Goal: Task Accomplishment & Management: Manage account settings

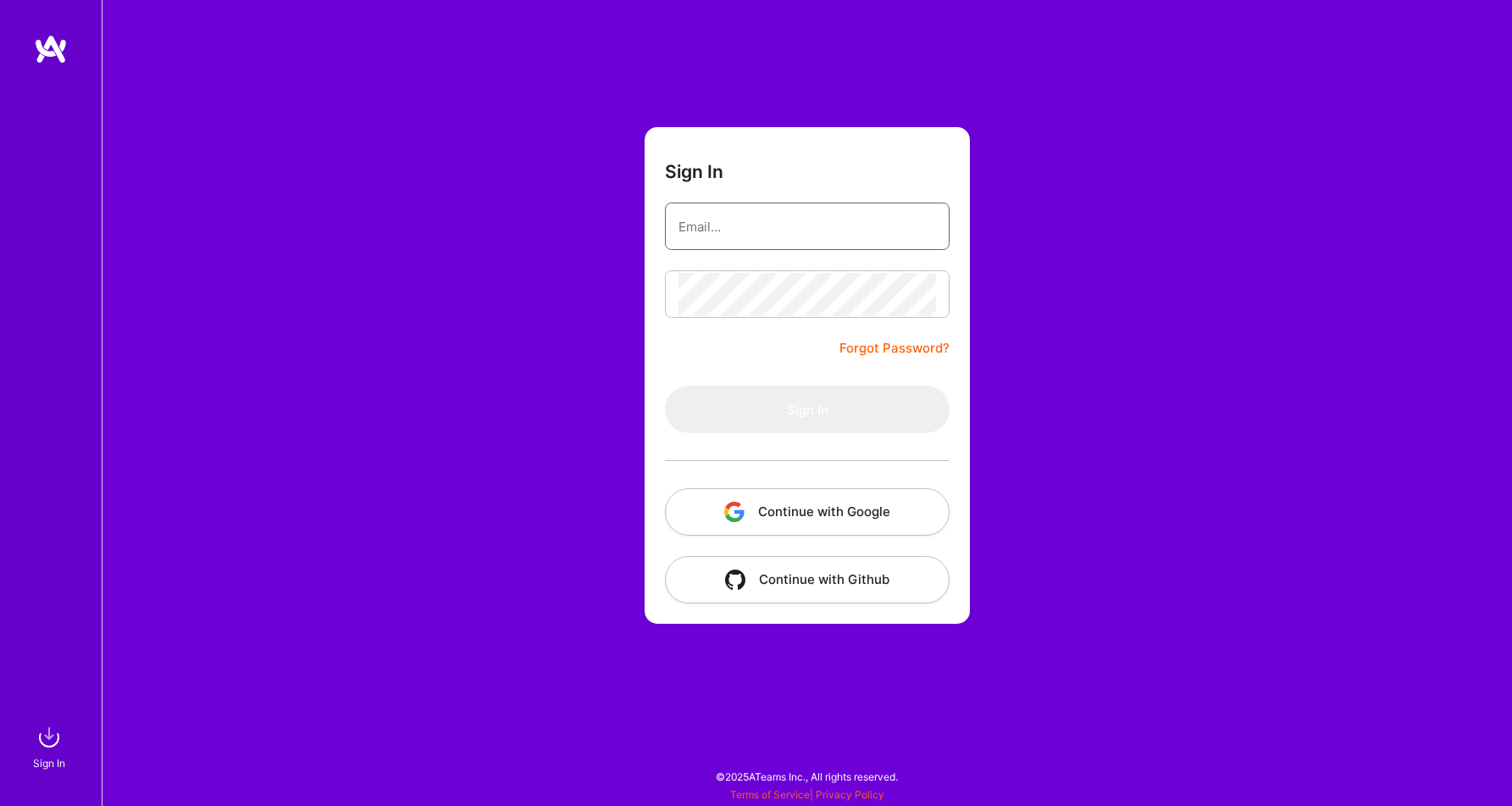
type input "khalid_zeeshan@ymail.com"
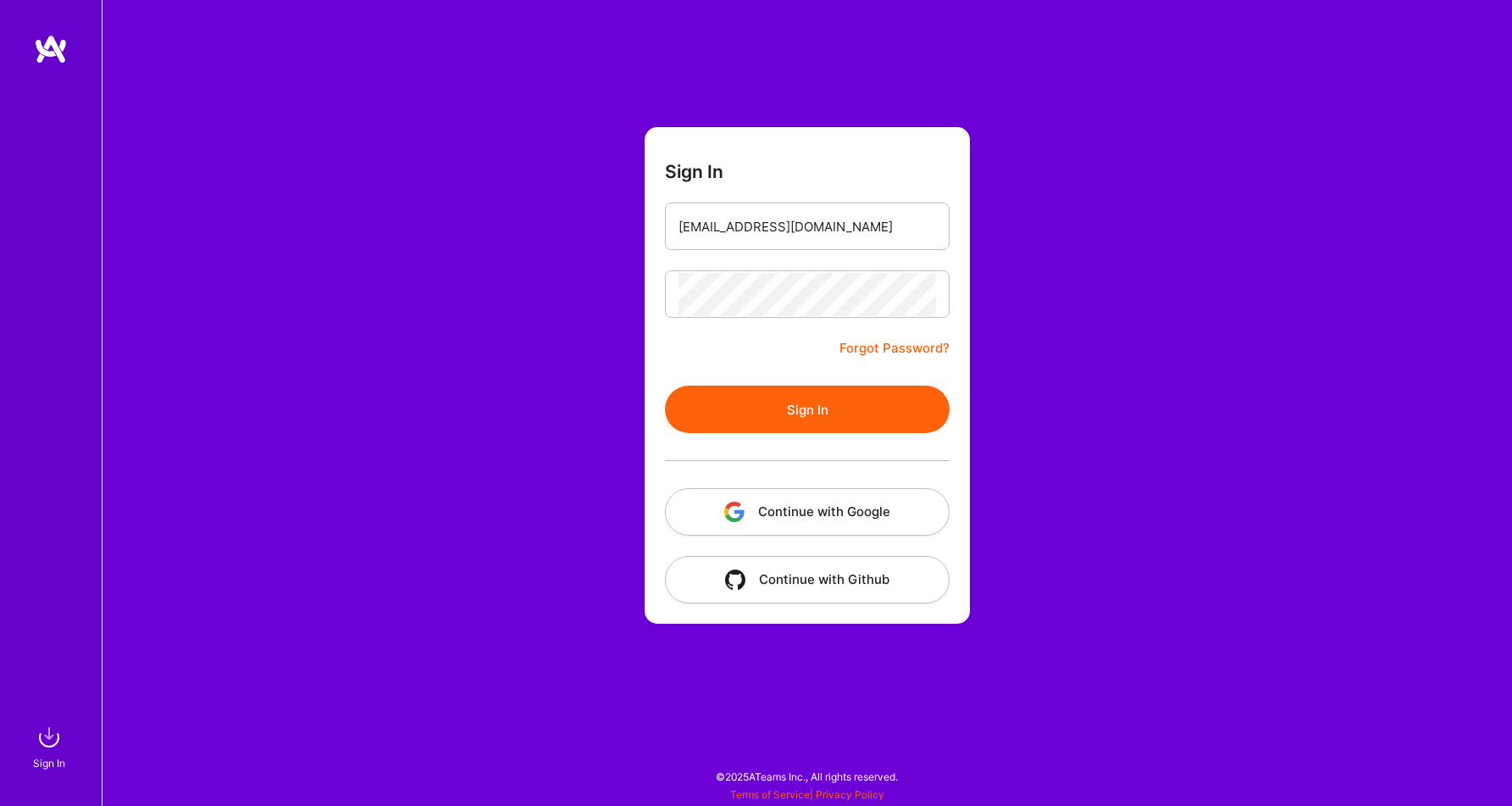
click at [769, 408] on button "Sign In" at bounding box center [807, 409] width 285 height 48
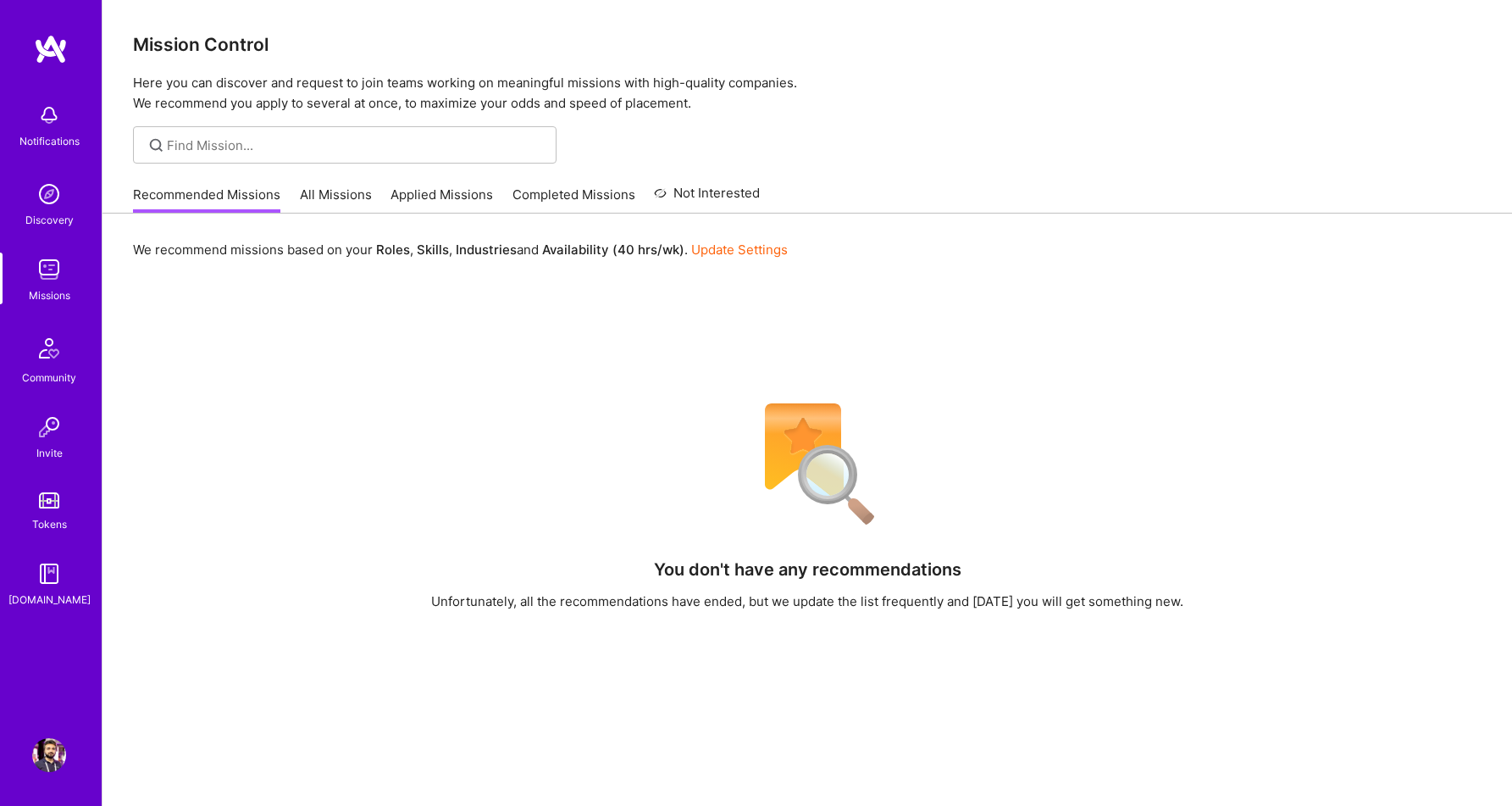
click at [50, 751] on img at bounding box center [49, 755] width 34 height 34
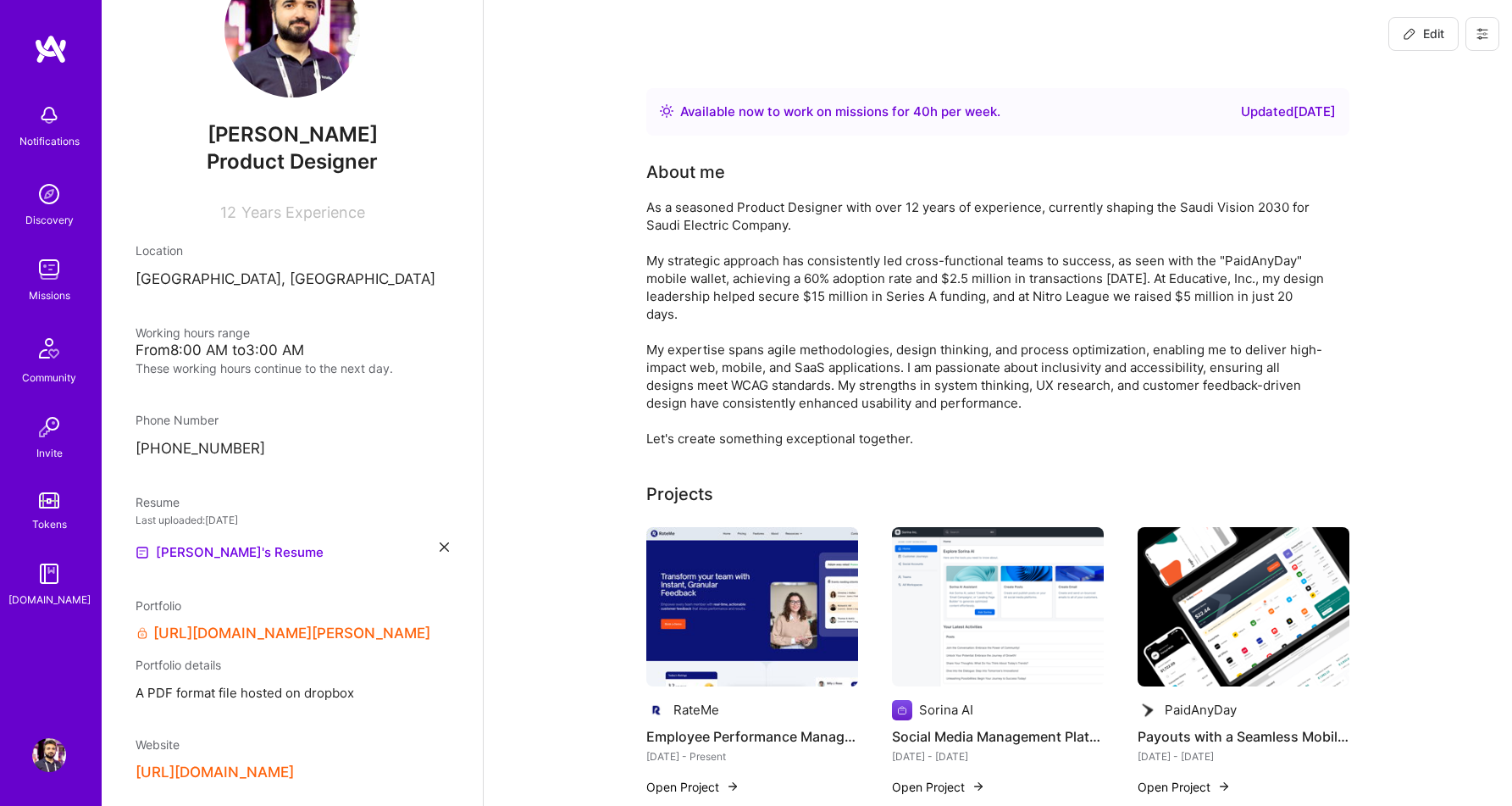
scroll to position [118, 0]
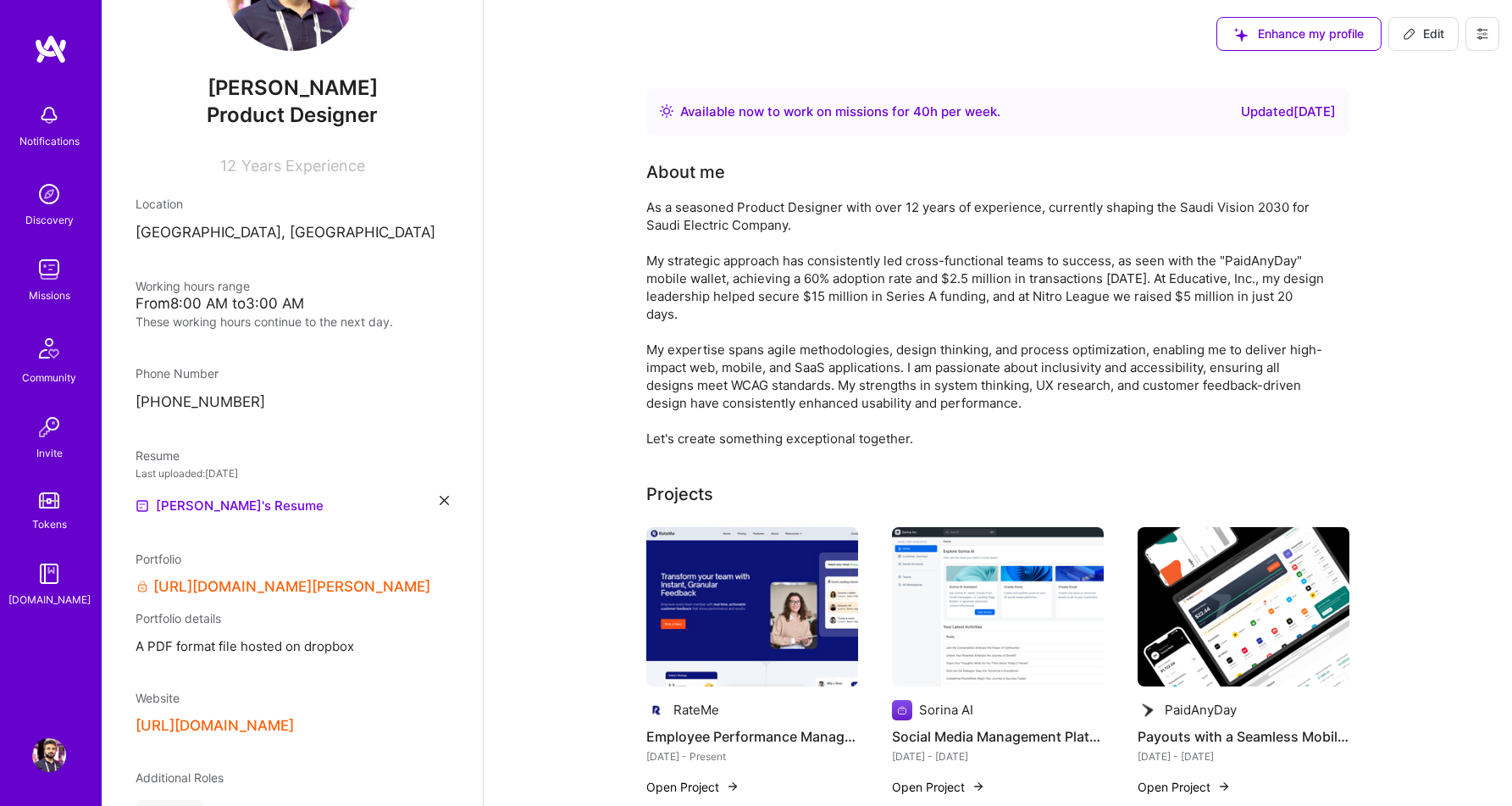
click at [445, 496] on icon at bounding box center [444, 500] width 9 height 9
click at [219, 499] on span "PDF file format" at bounding box center [227, 504] width 116 height 18
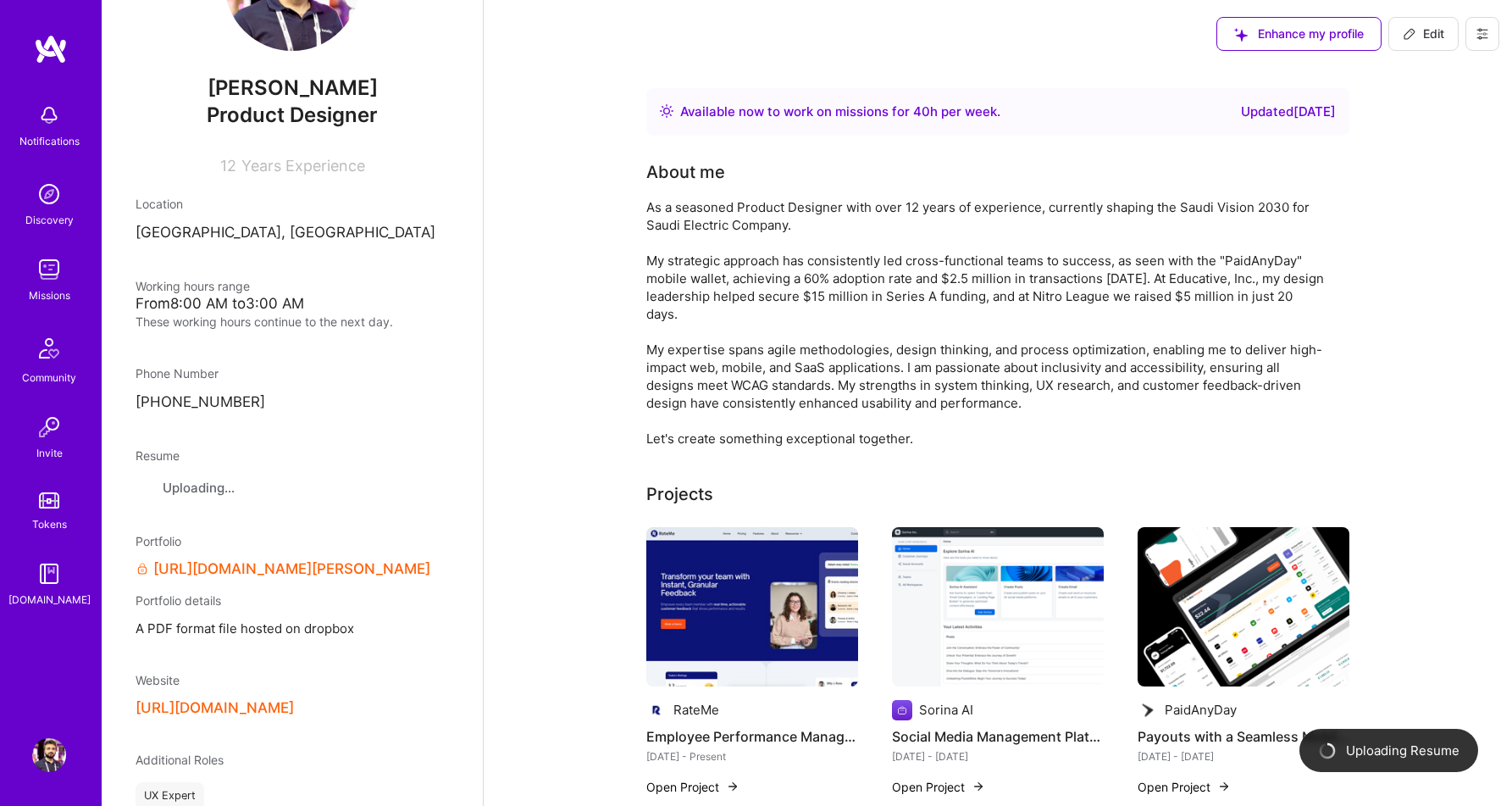
click at [1430, 40] on span "Edit" at bounding box center [1423, 34] width 42 height 17
select select "AE"
select select "Right Now"
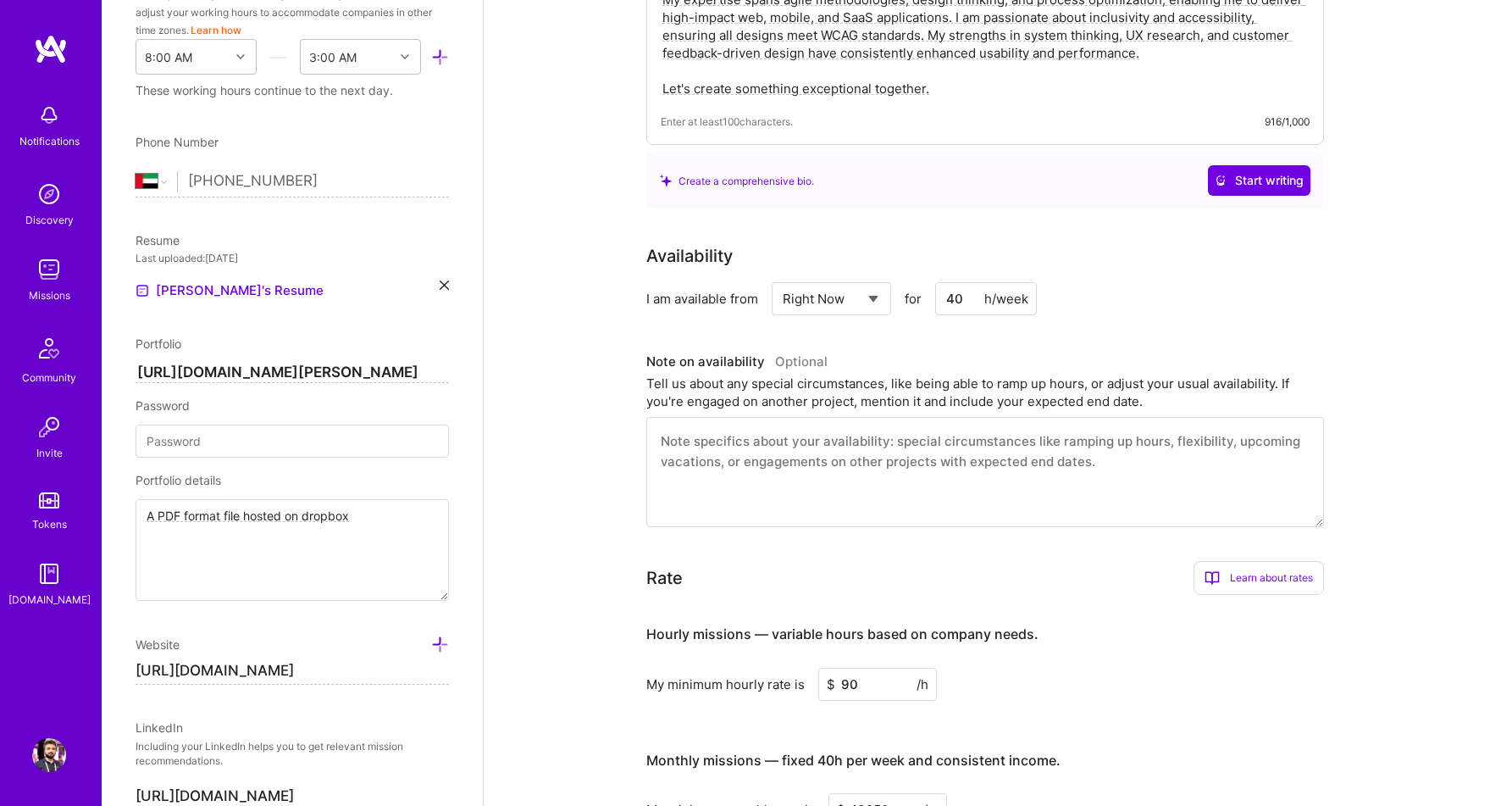
scroll to position [0, 0]
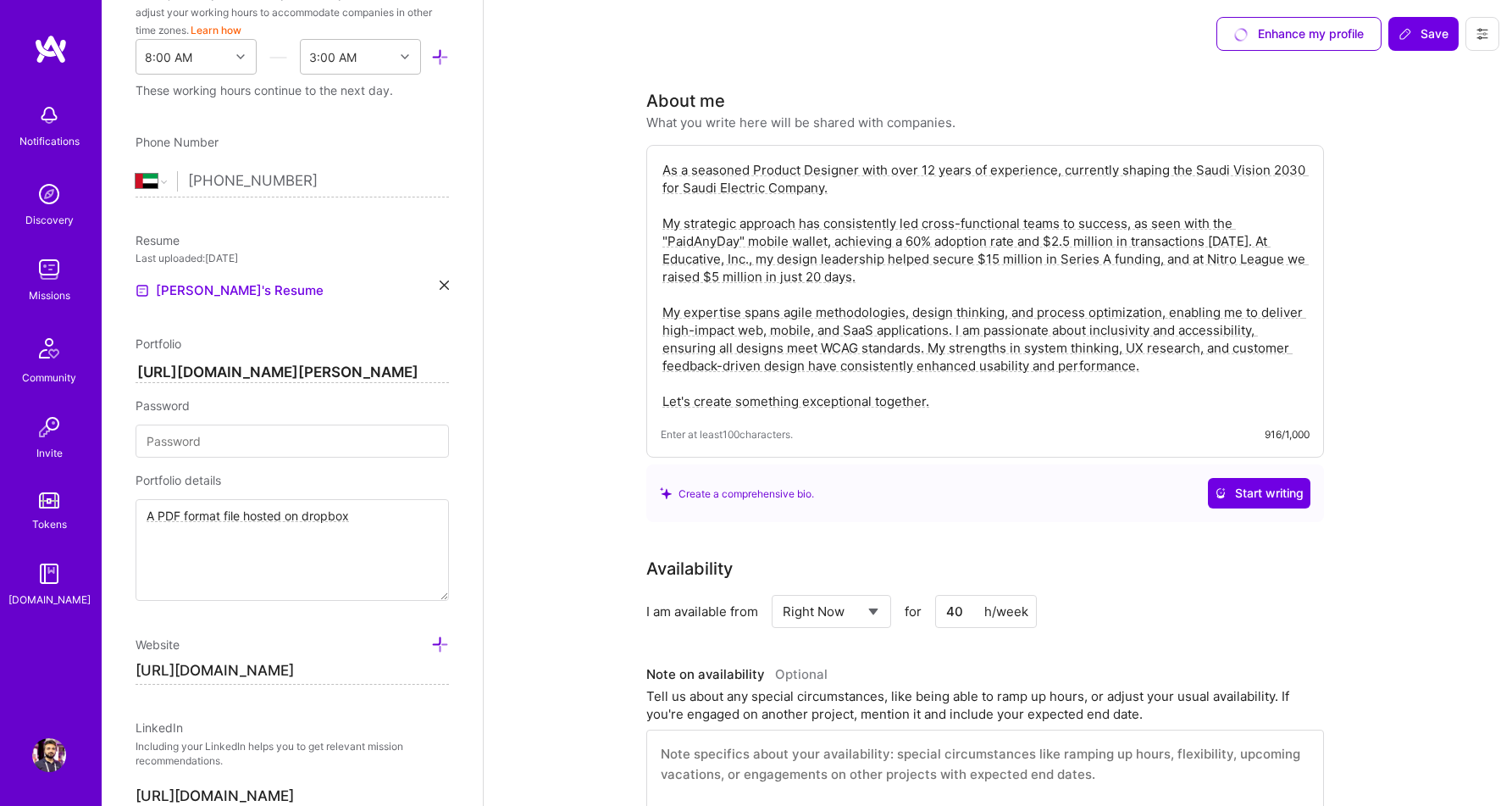
click at [377, 365] on input "https://bit.ly/zeeshan-portfolio" at bounding box center [292, 373] width 313 height 20
paste input "www.dropbox.com/scl/fo/zbkl8n0izdw24wmixfovv/AFaKbSTk8ui-sHniTnaFOF0?rlkey=fpp3…"
type input "[URL][DOMAIN_NAME]"
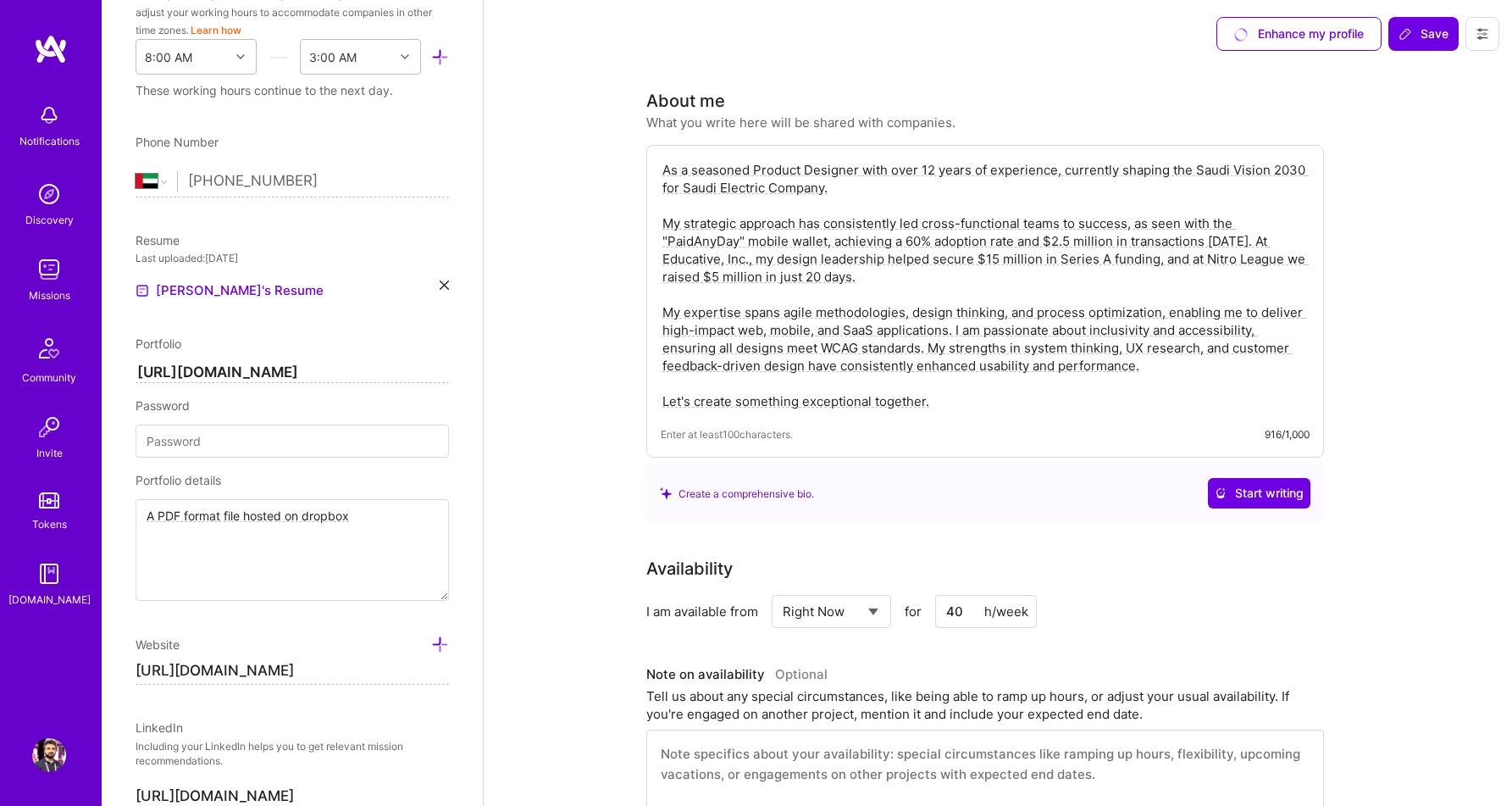
click at [474, 473] on div "Edit photo Zeeshan Khalid Product Designer 12 Years Experience Location This is…" at bounding box center [291, 403] width 381 height 806
click at [310, 681] on input "https://bit.ly/zeeshankhalid" at bounding box center [292, 671] width 313 height 27
paste input "www.notion.so/Hey-I-m-Zeeshan-Khalid-22b949be09c180a5a1e8c15154aad097"
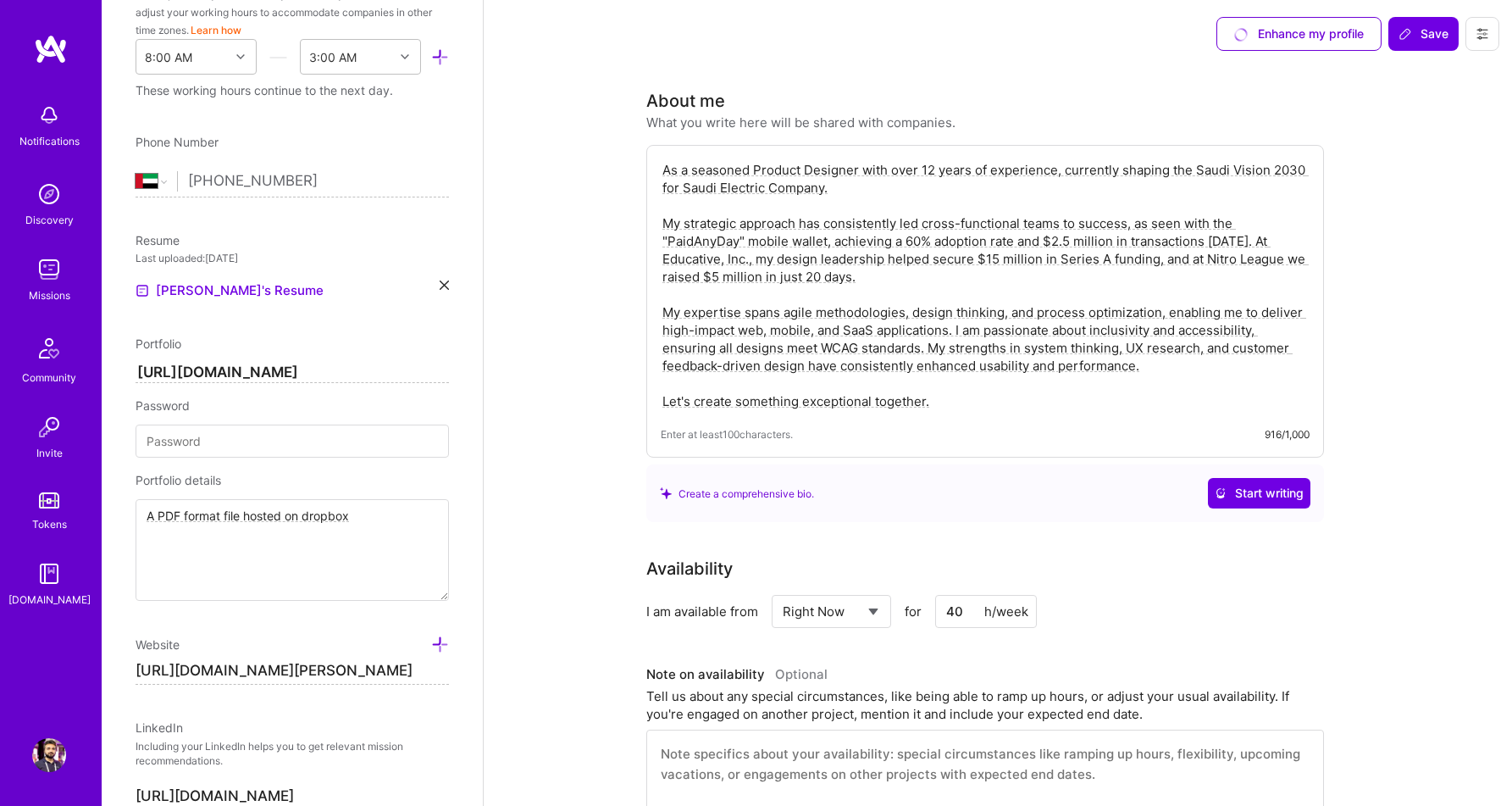
type input "[URL][DOMAIN_NAME][PERSON_NAME]"
click at [466, 696] on div "Edit photo Zeeshan Khalid Product Designer 12 Years Experience Location This is…" at bounding box center [291, 403] width 381 height 806
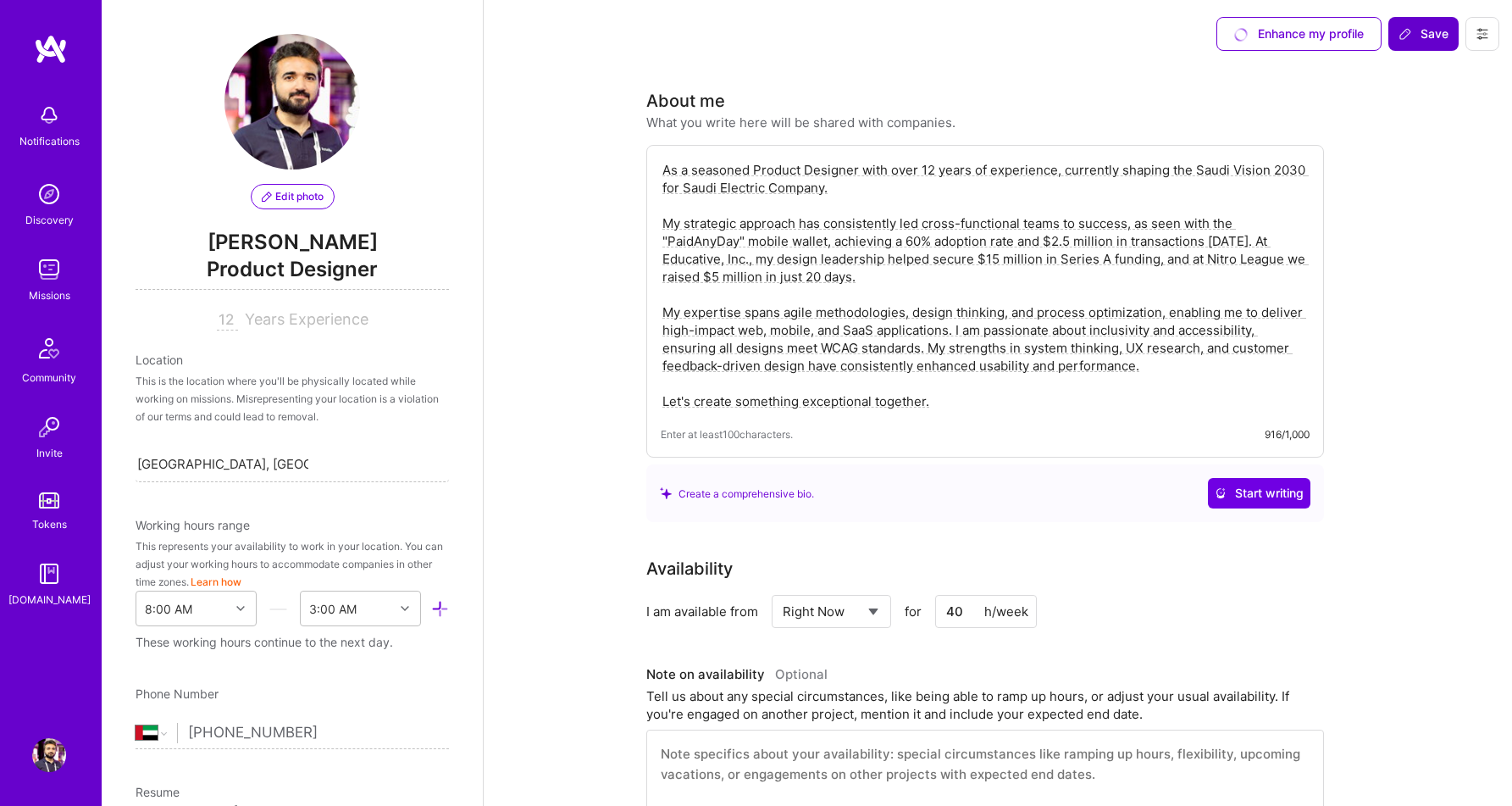
click at [1407, 37] on icon at bounding box center [1405, 34] width 14 height 14
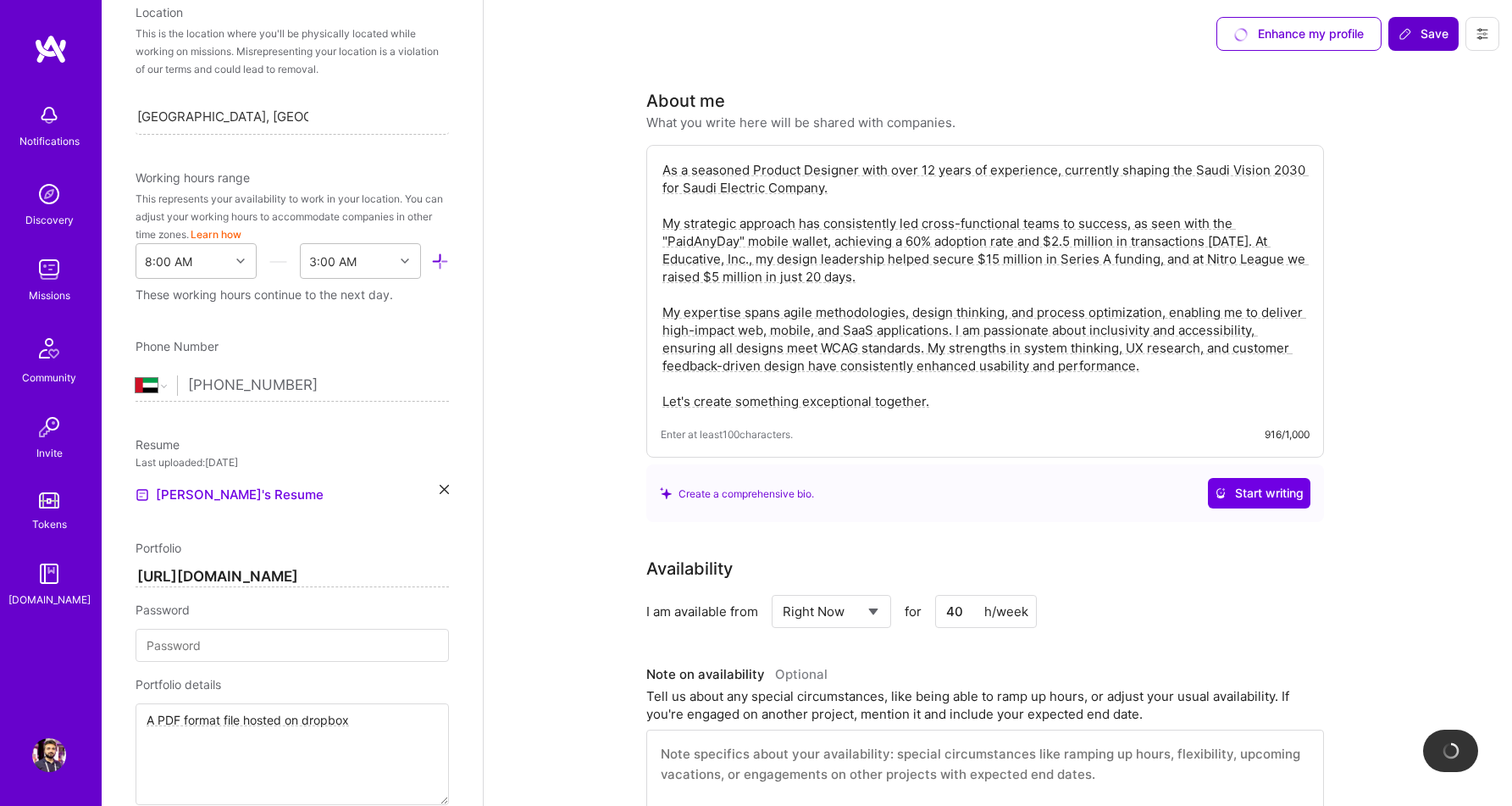
scroll to position [354, 0]
